Goal: Information Seeking & Learning: Find specific fact

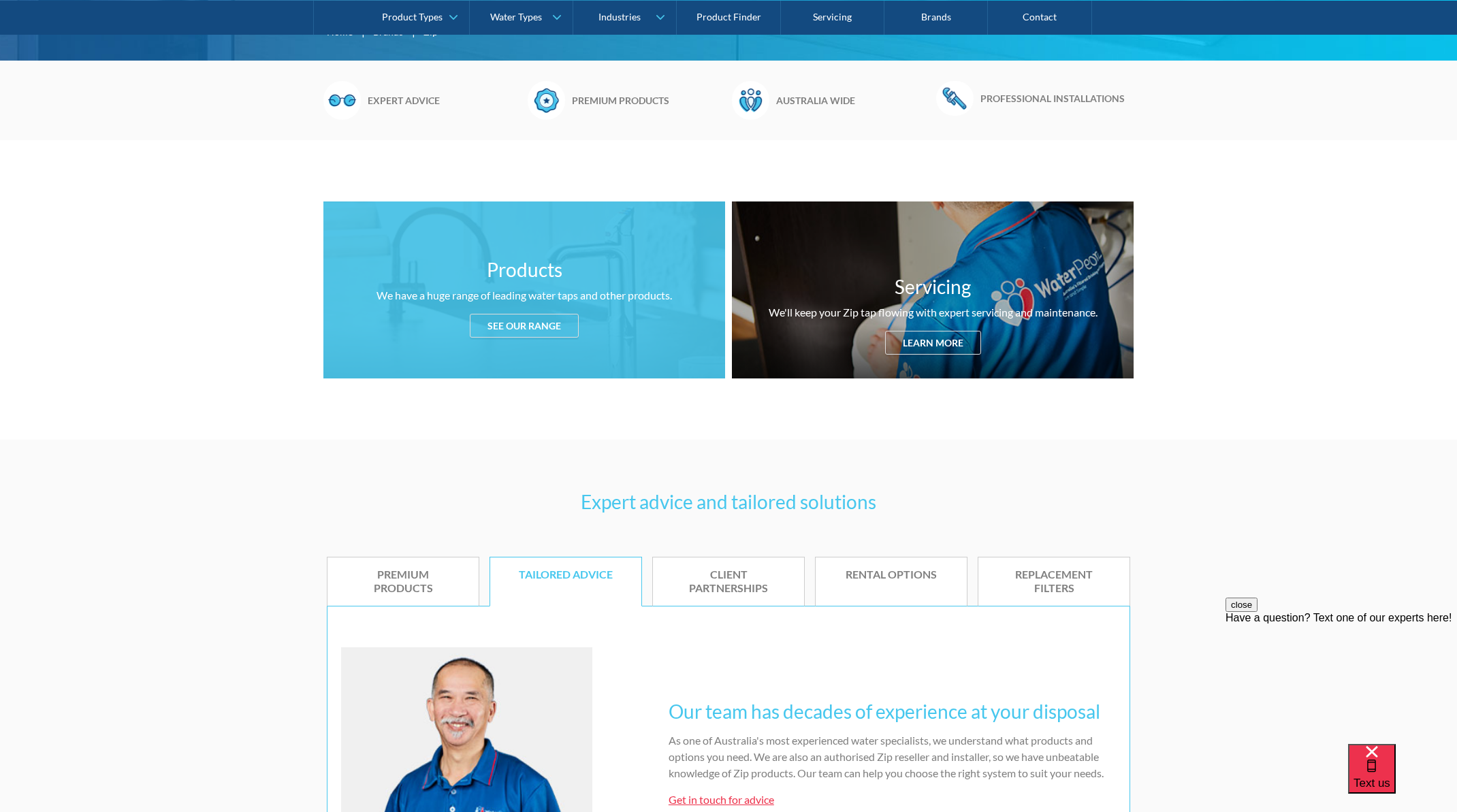
click at [492, 327] on div "See our range" at bounding box center [524, 326] width 109 height 24
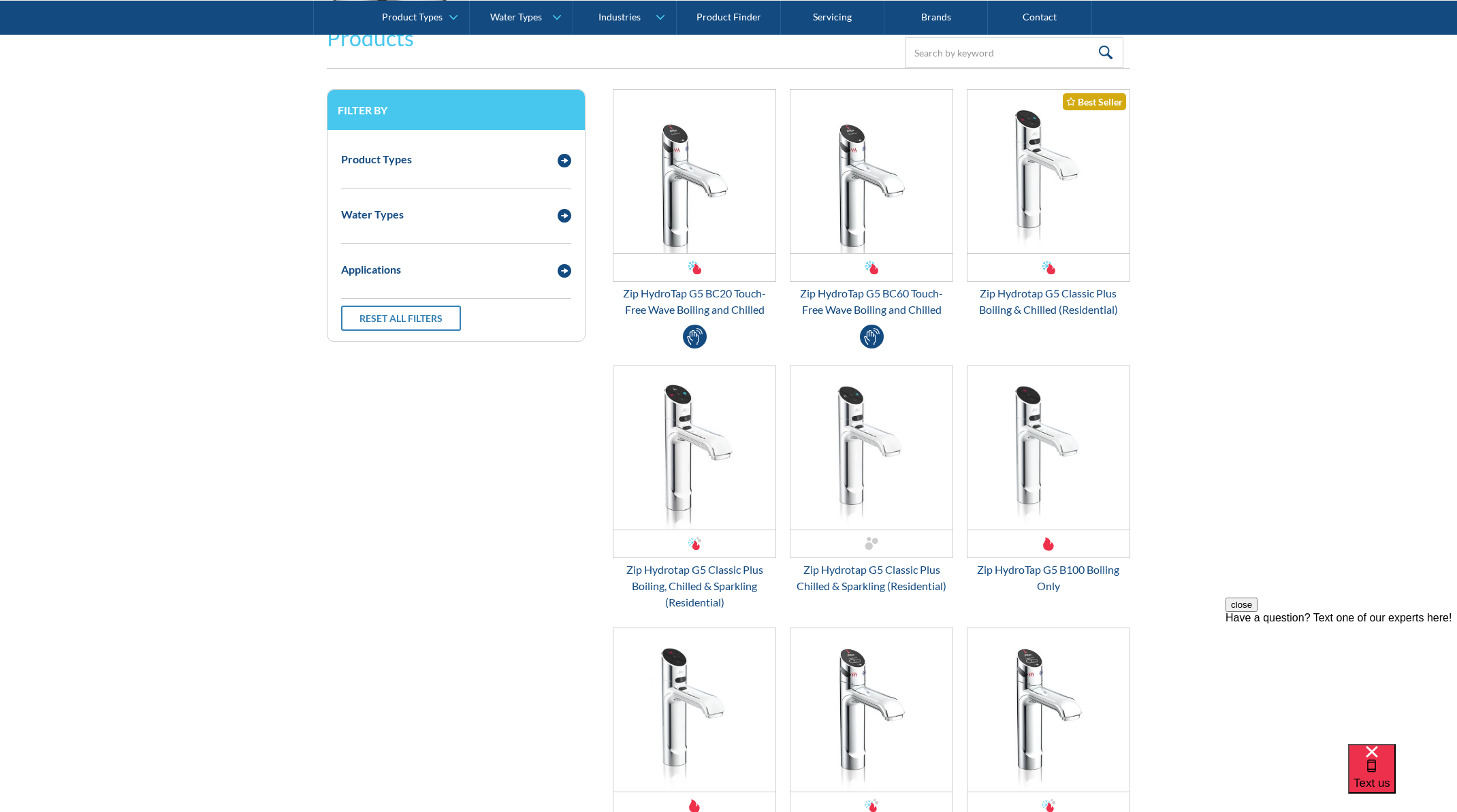
scroll to position [1799, 0]
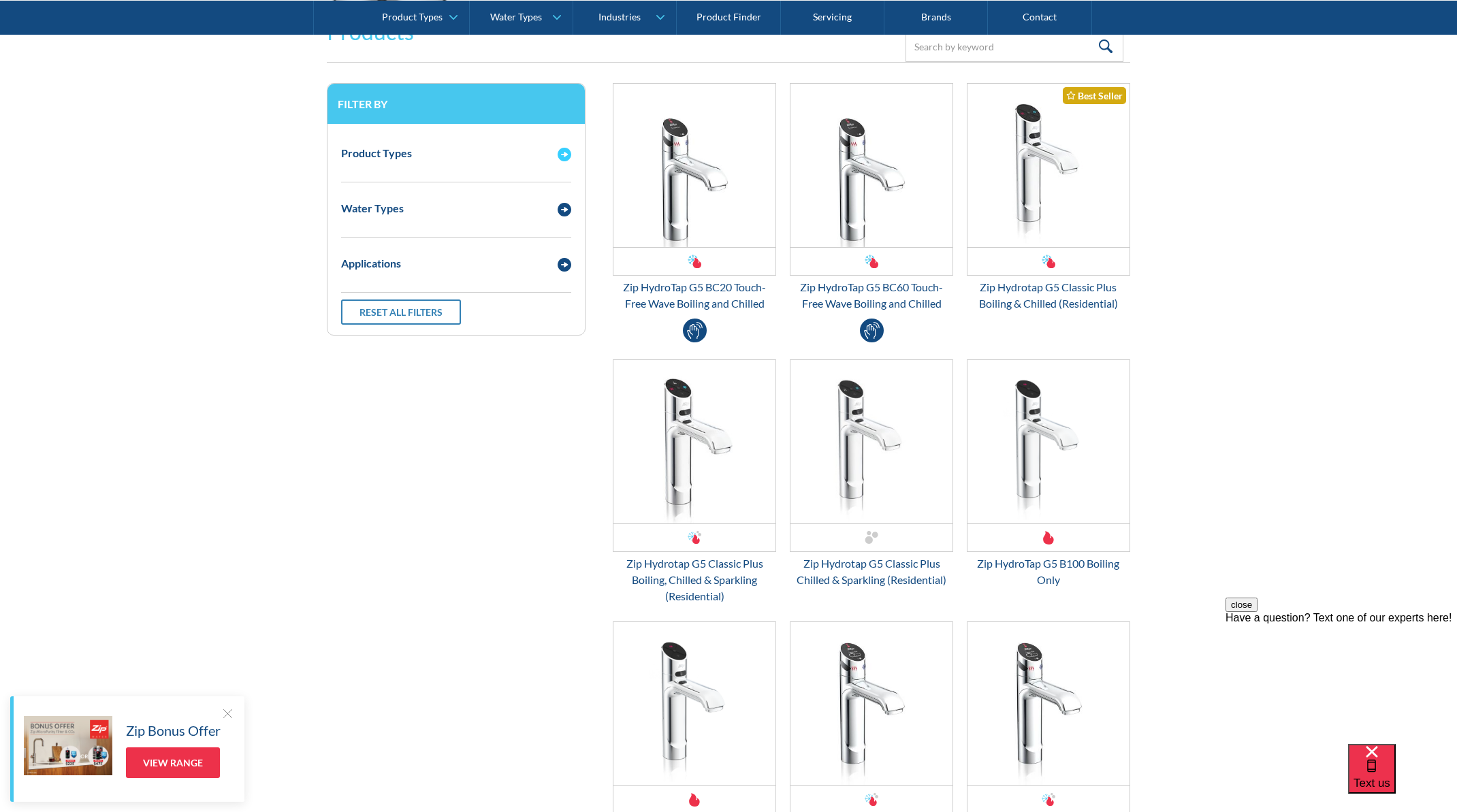
click at [563, 151] on img "Email Form 3" at bounding box center [564, 154] width 14 height 14
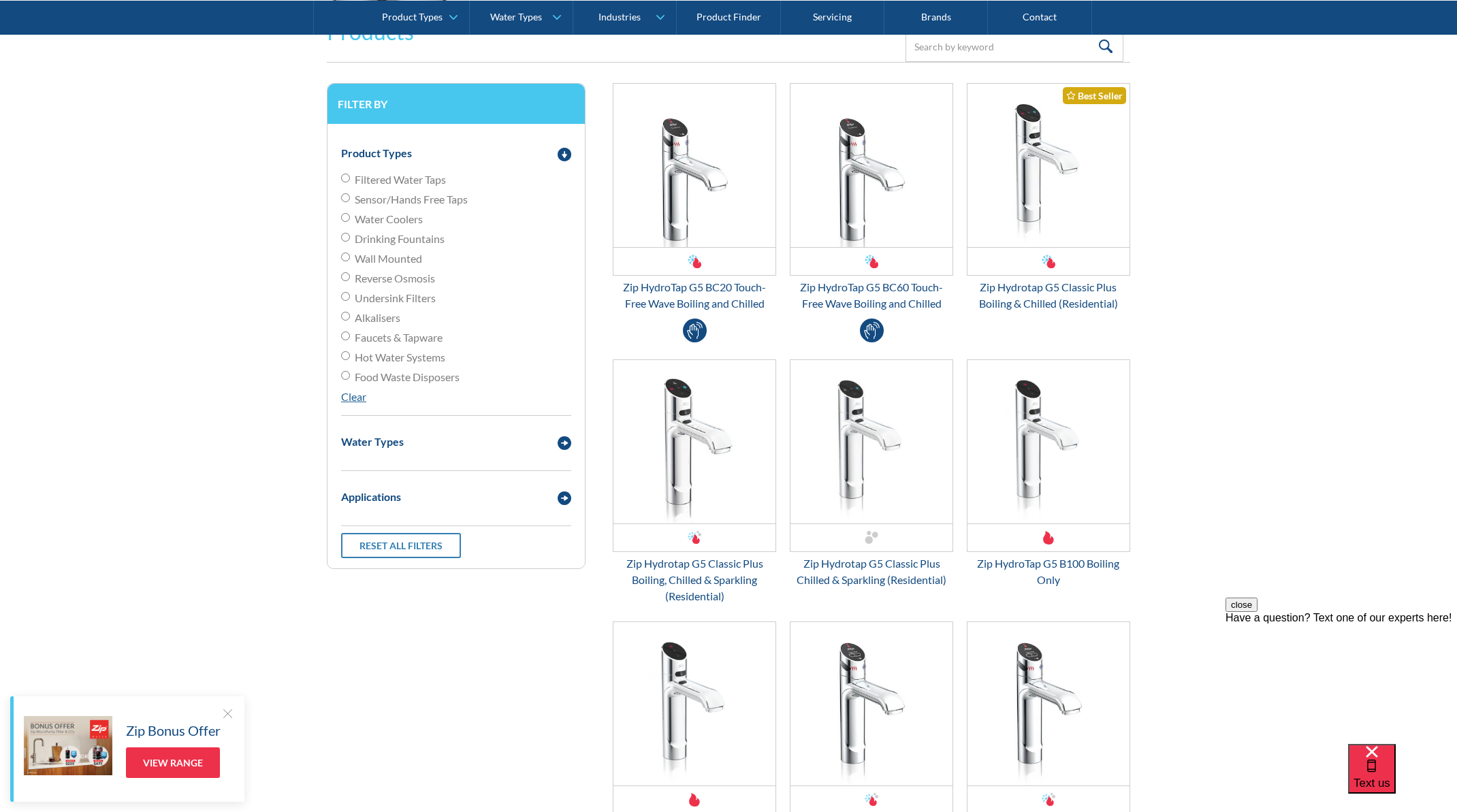
click at [414, 293] on span "Undersink Filters" at bounding box center [395, 298] width 81 height 16
click at [350, 293] on input "Undersink Filters" at bounding box center [346, 297] width 9 height 9
radio input "true"
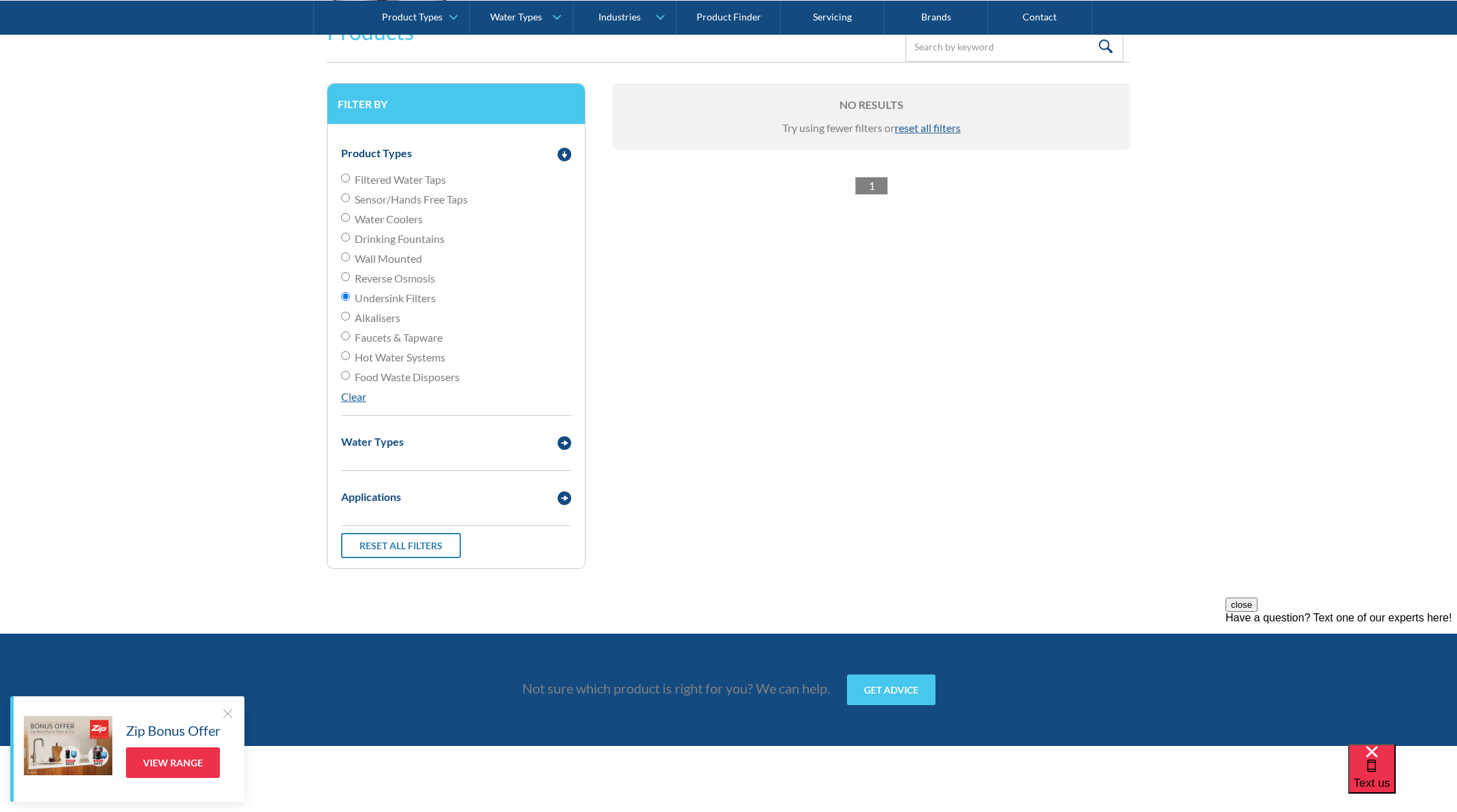
click at [873, 184] on link "1" at bounding box center [872, 185] width 33 height 17
click at [565, 152] on img "Email Form 3" at bounding box center [564, 154] width 14 height 14
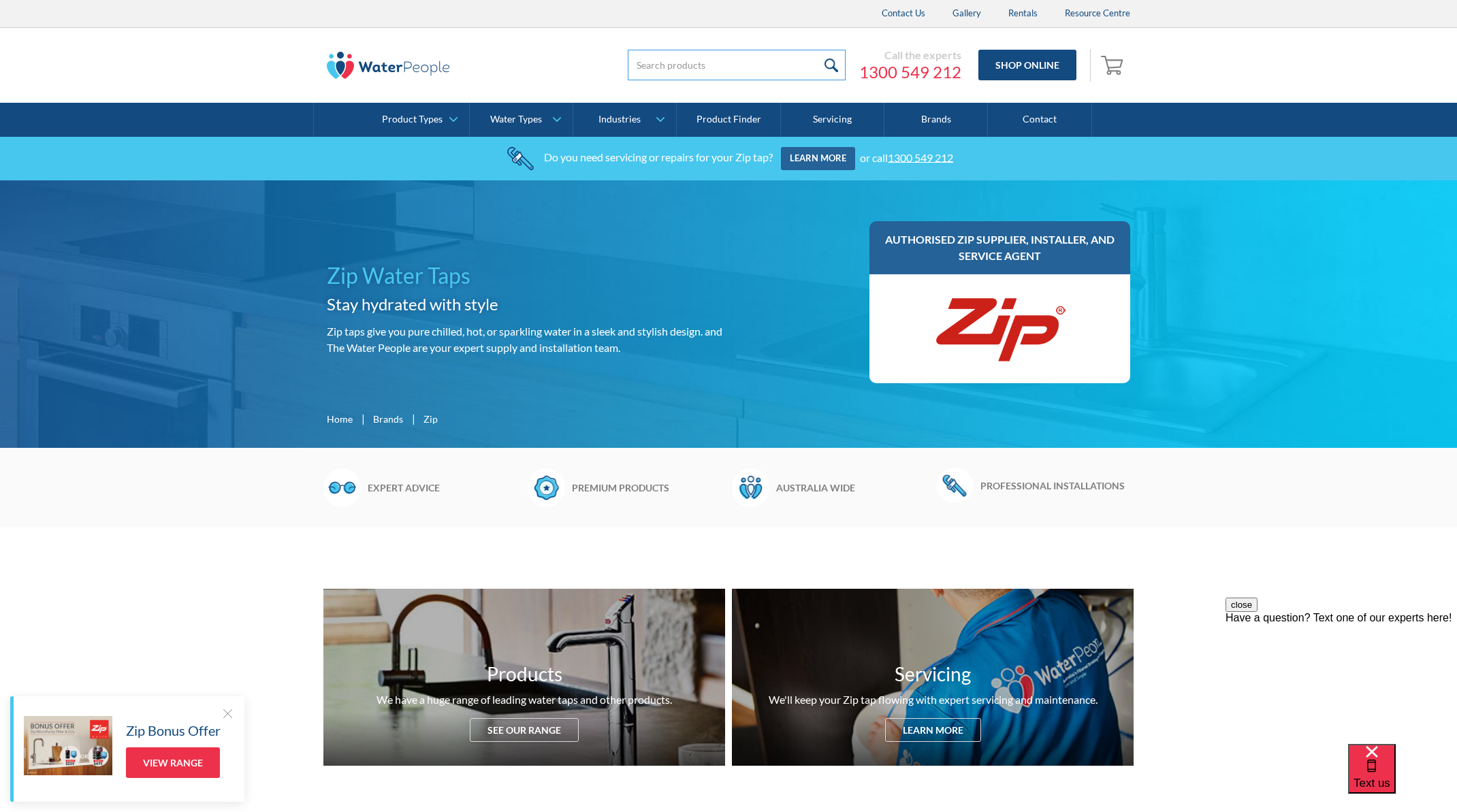
click at [671, 66] on input "search" at bounding box center [737, 65] width 218 height 31
type input "filter 20 lt"
click at [833, 65] on input "submit" at bounding box center [831, 65] width 29 height 31
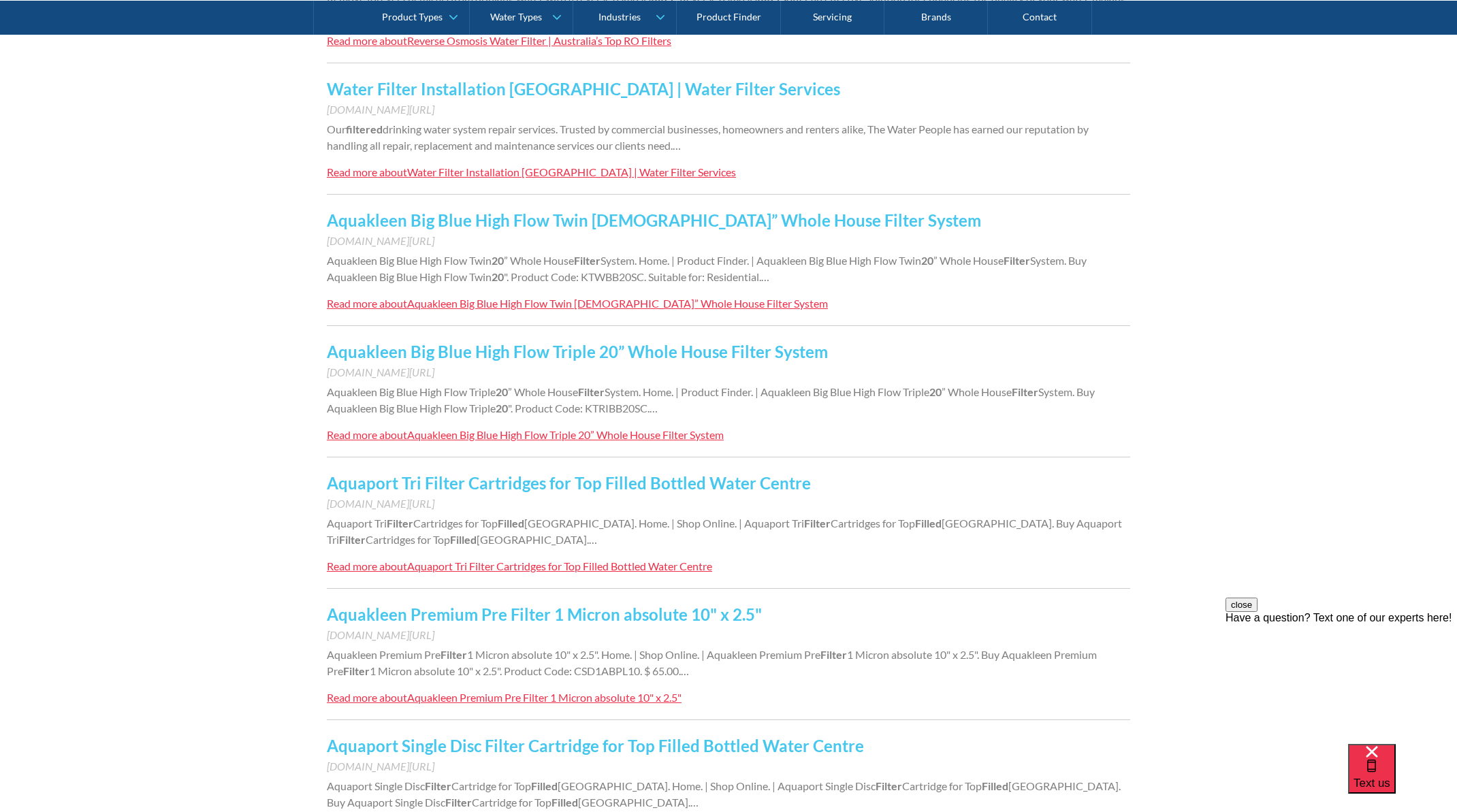
scroll to position [428, 0]
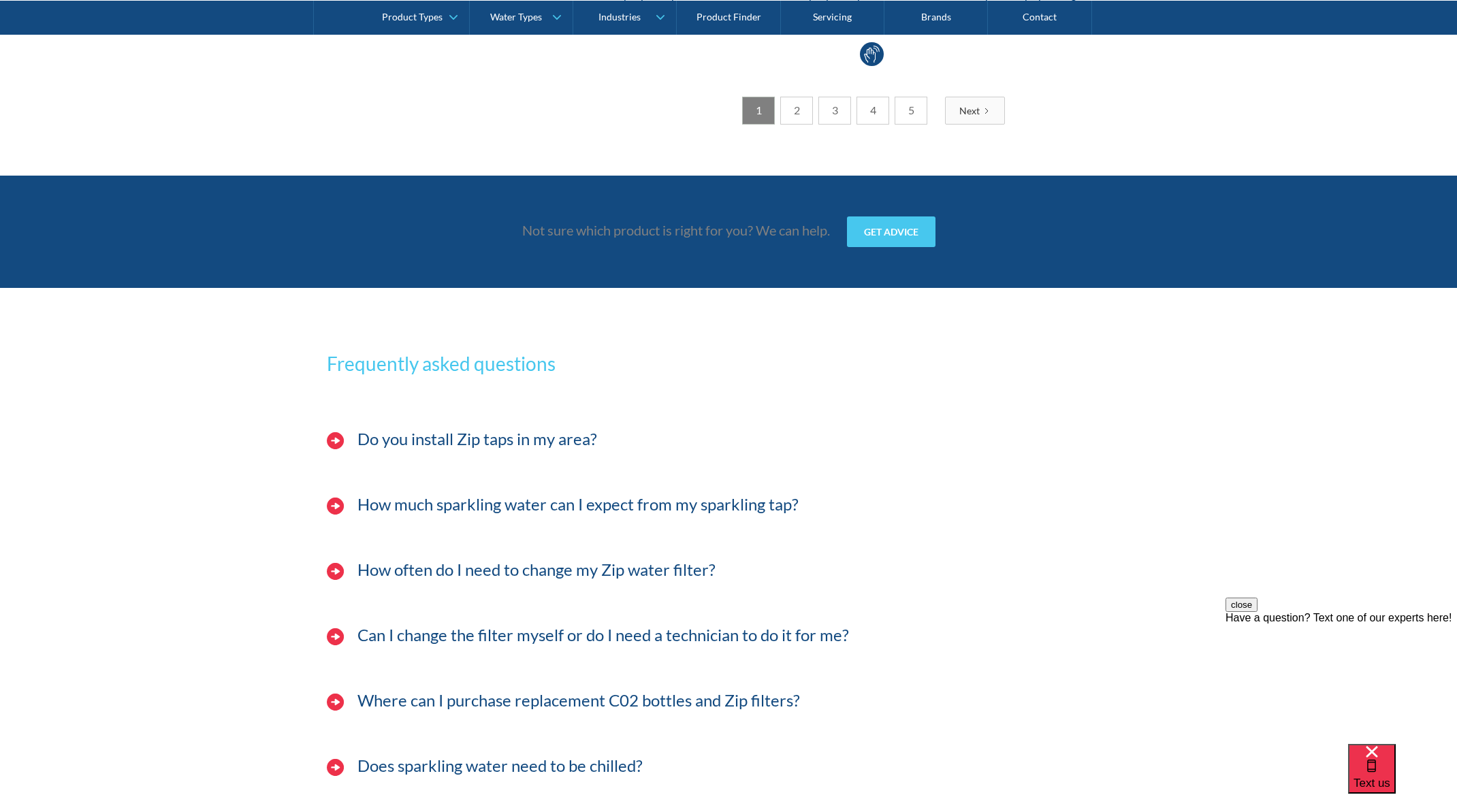
scroll to position [3849, 0]
